Goal: Information Seeking & Learning: Learn about a topic

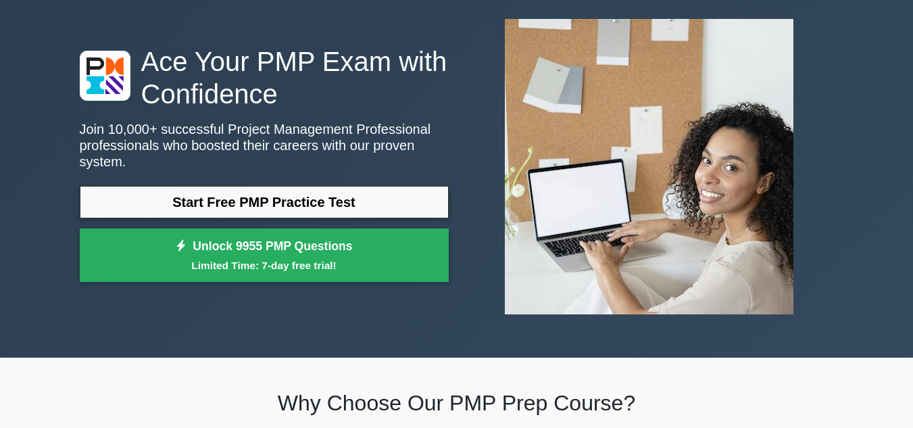
click at [291, 186] on link "Start Free PMP Practice Test" at bounding box center [264, 202] width 369 height 32
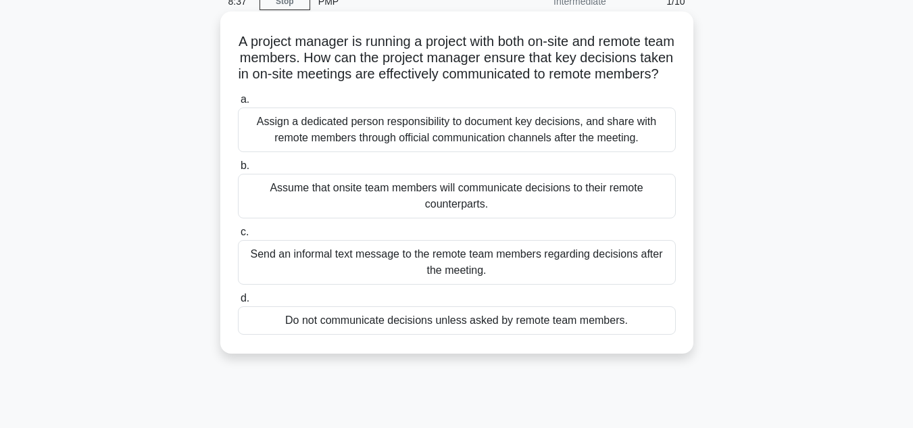
scroll to position [68, 0]
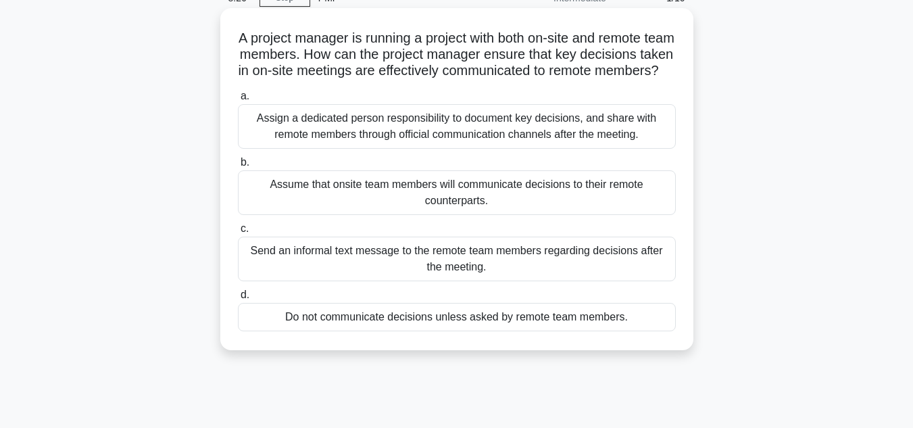
click at [542, 134] on div "Assign a dedicated person responsibility to document key decisions, and share w…" at bounding box center [457, 126] width 438 height 45
click at [238, 101] on input "a. Assign a dedicated person responsibility to document key decisions, and shar…" at bounding box center [238, 96] width 0 height 9
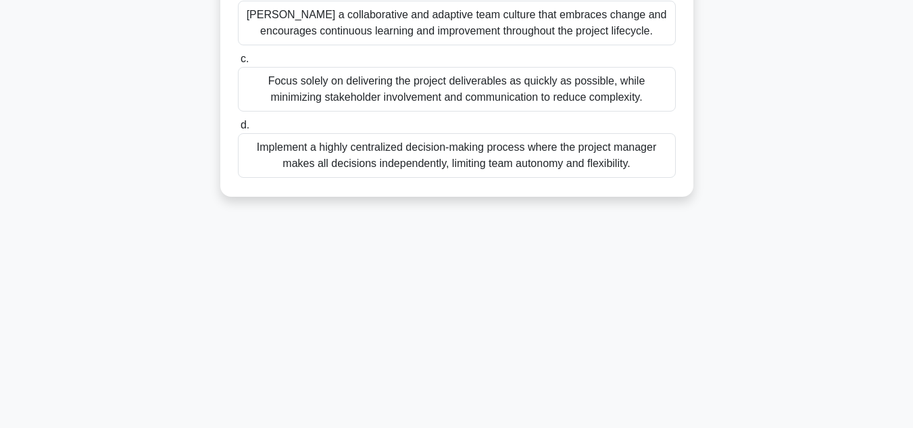
scroll to position [0, 0]
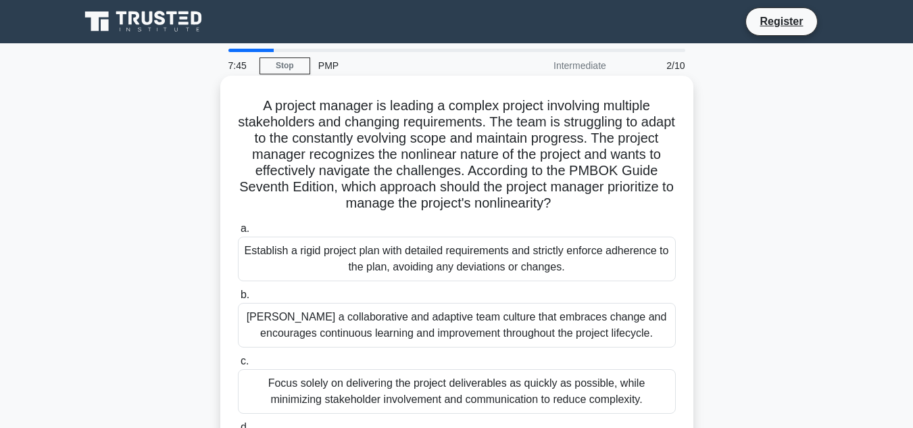
click at [457, 326] on div "Foster a collaborative and adaptive team culture that embraces change and encou…" at bounding box center [457, 325] width 438 height 45
click at [238, 299] on input "b. Foster a collaborative and adaptive team culture that embraces change and en…" at bounding box center [238, 295] width 0 height 9
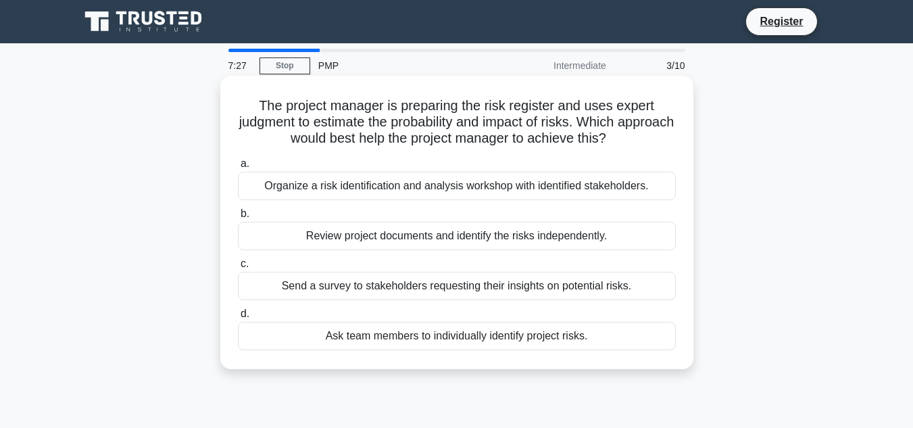
click at [391, 337] on div "Ask team members to individually identify project risks." at bounding box center [457, 336] width 438 height 28
click at [238, 318] on input "d. Ask team members to individually identify project risks." at bounding box center [238, 313] width 0 height 9
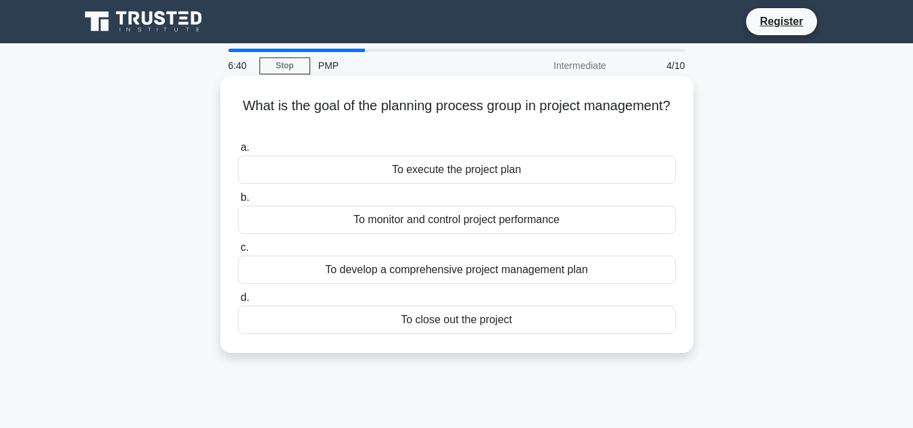
click at [478, 162] on div "To execute the project plan" at bounding box center [457, 169] width 438 height 28
click at [238, 152] on input "a. To execute the project plan" at bounding box center [238, 147] width 0 height 9
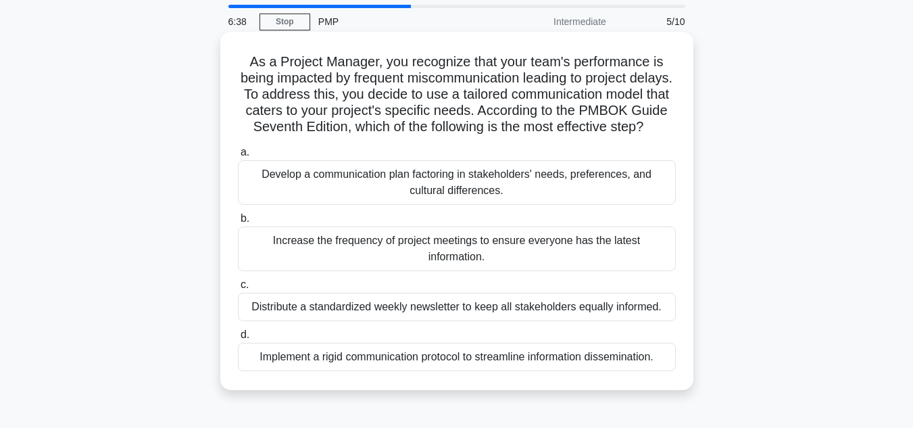
scroll to position [68, 0]
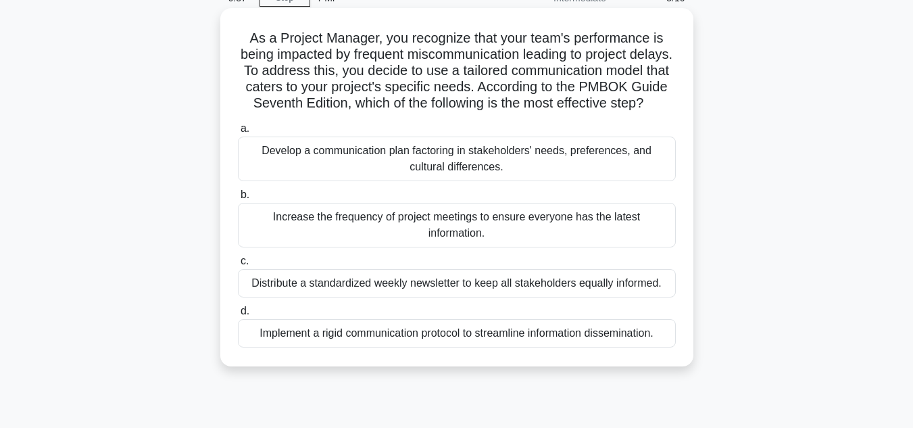
click at [445, 290] on div "Distribute a standardized weekly newsletter to keep all stakeholders equally in…" at bounding box center [457, 283] width 438 height 28
click at [238, 266] on input "c. Distribute a standardized weekly newsletter to keep all stakeholders equally…" at bounding box center [238, 261] width 0 height 9
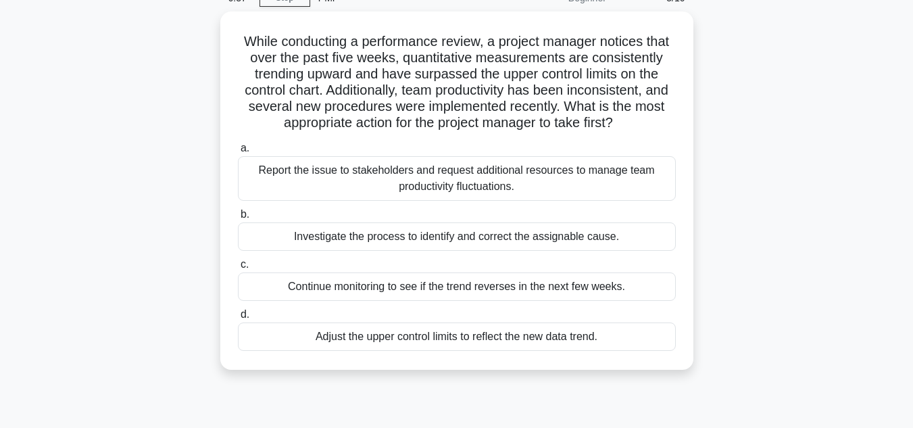
scroll to position [0, 0]
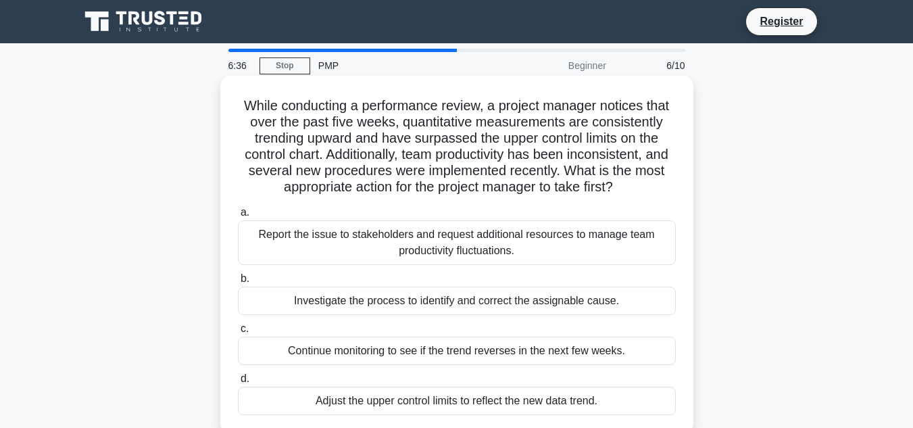
click at [434, 280] on label "b. Investigate the process to identify and correct the assignable cause." at bounding box center [457, 292] width 438 height 45
click at [238, 280] on input "b. Investigate the process to identify and correct the assignable cause." at bounding box center [238, 278] width 0 height 9
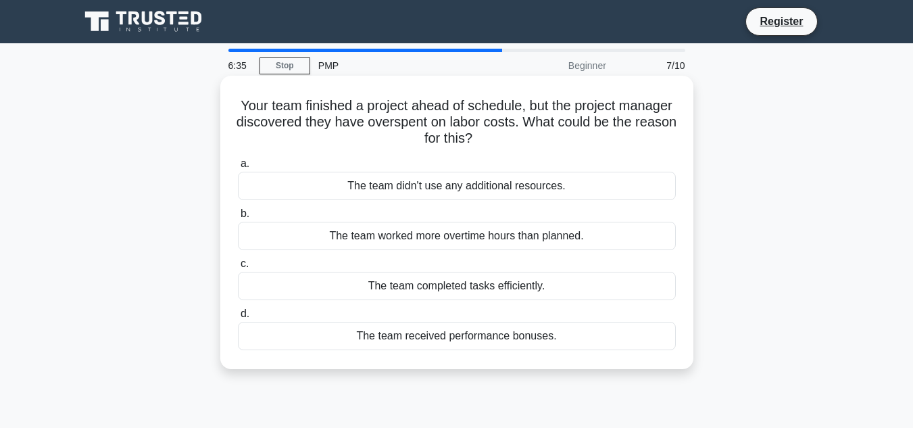
click at [443, 243] on div "The team worked more overtime hours than planned." at bounding box center [457, 236] width 438 height 28
click at [238, 218] on input "b. The team worked more overtime hours than planned." at bounding box center [238, 213] width 0 height 9
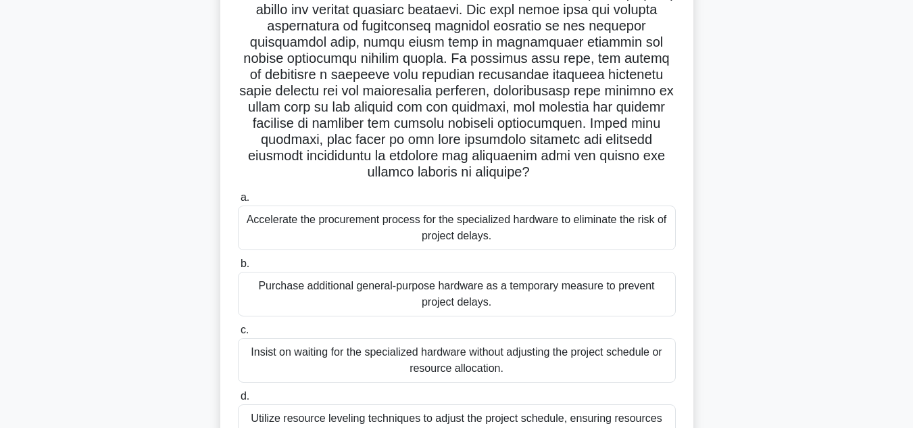
scroll to position [203, 0]
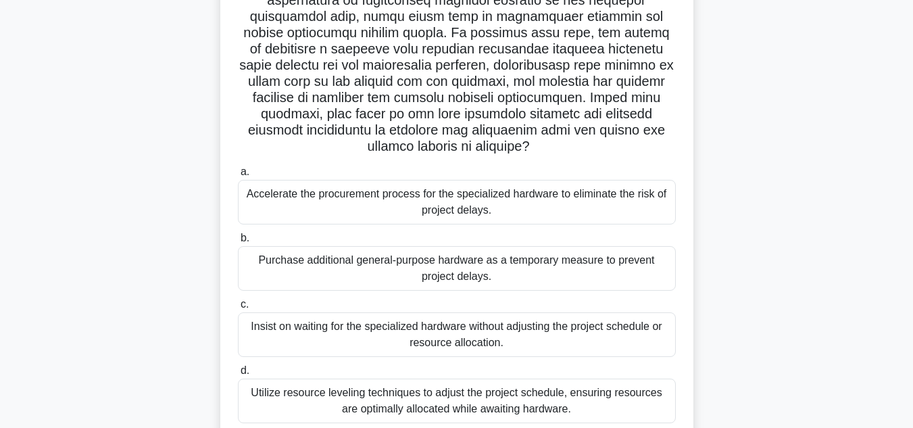
click at [451, 276] on div "Purchase additional general-purpose hardware as a temporary measure to prevent …" at bounding box center [457, 268] width 438 height 45
click at [238, 243] on input "b. Purchase additional general-purpose hardware as a temporary measure to preve…" at bounding box center [238, 238] width 0 height 9
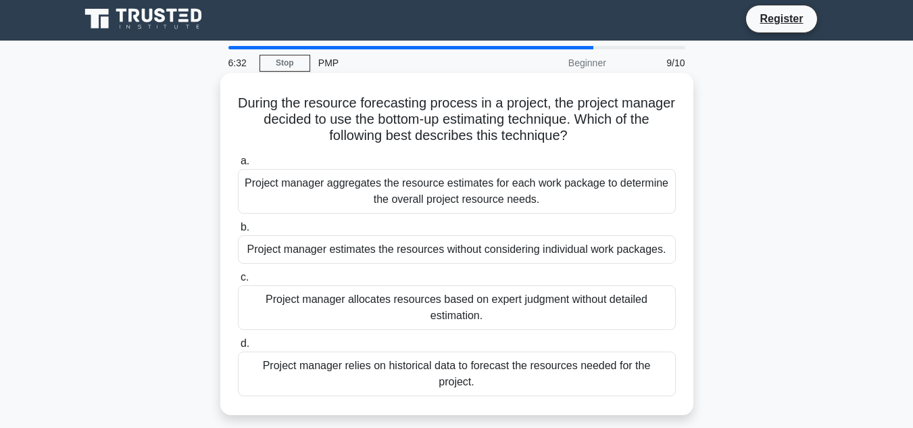
scroll to position [0, 0]
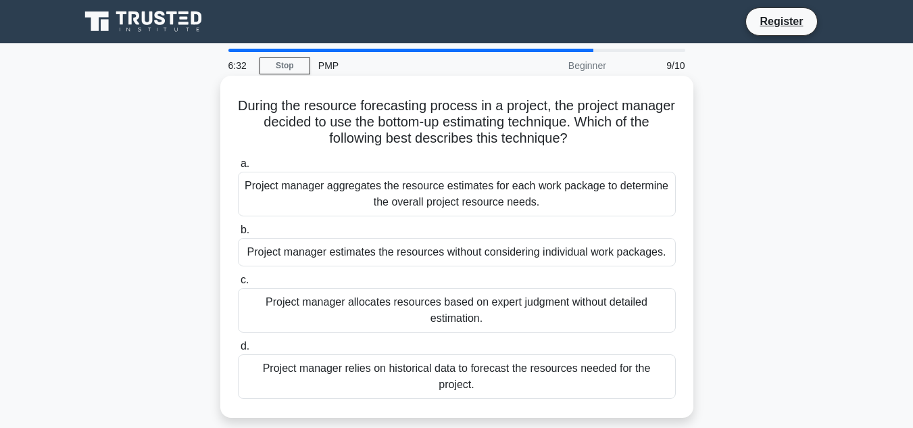
click at [424, 298] on div "Project manager allocates resources based on expert judgment without detailed e…" at bounding box center [457, 310] width 438 height 45
click at [238, 284] on input "c. Project manager allocates resources based on expert judgment without detaile…" at bounding box center [238, 280] width 0 height 9
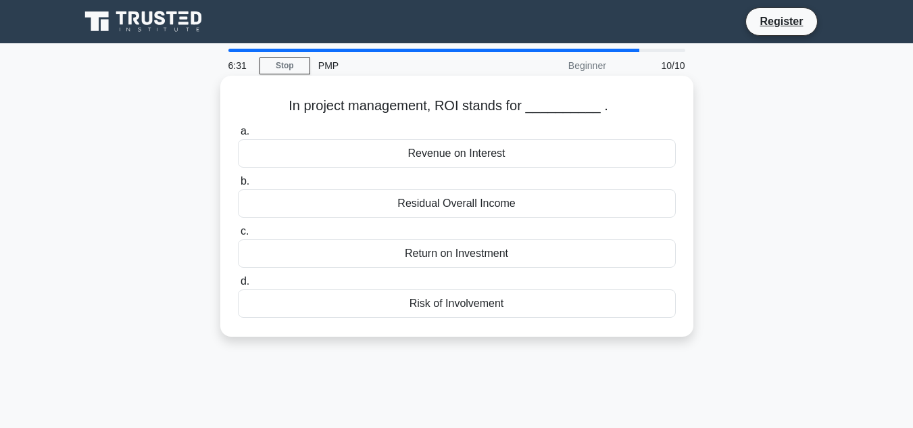
click at [424, 261] on div "Return on Investment" at bounding box center [457, 253] width 438 height 28
click at [238, 236] on input "c. Return on Investment" at bounding box center [238, 231] width 0 height 9
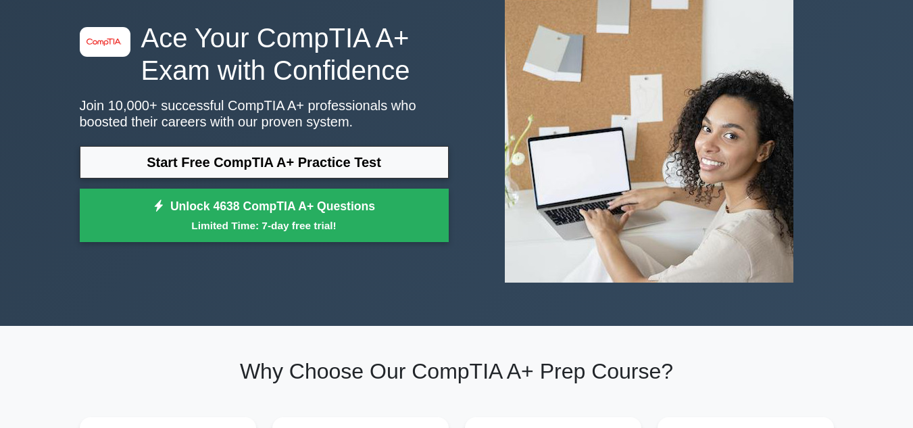
scroll to position [135, 0]
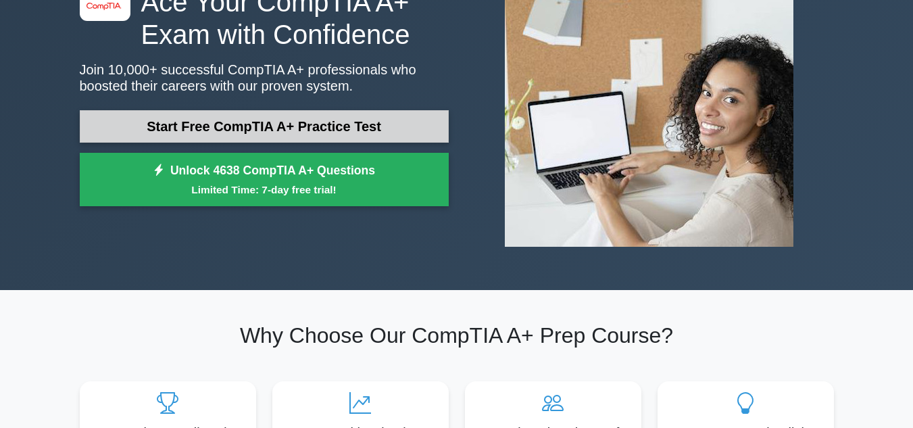
click at [241, 128] on link "Start Free CompTIA A+ Practice Test" at bounding box center [264, 126] width 369 height 32
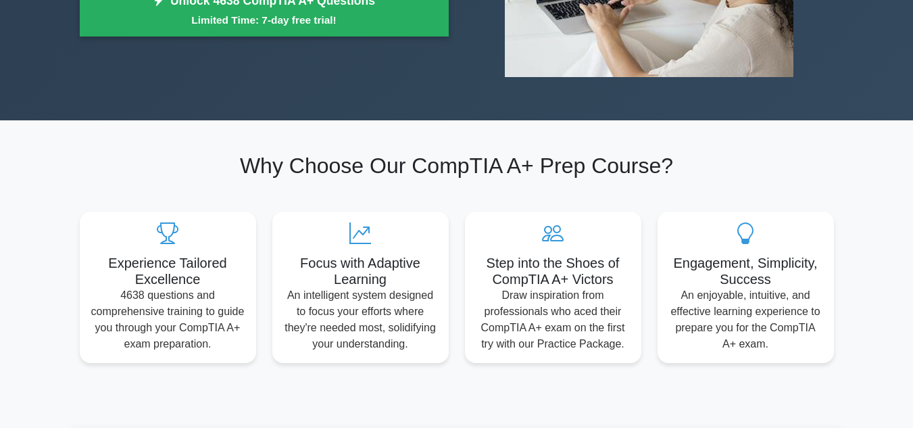
scroll to position [405, 0]
